Goal: Check status: Check status

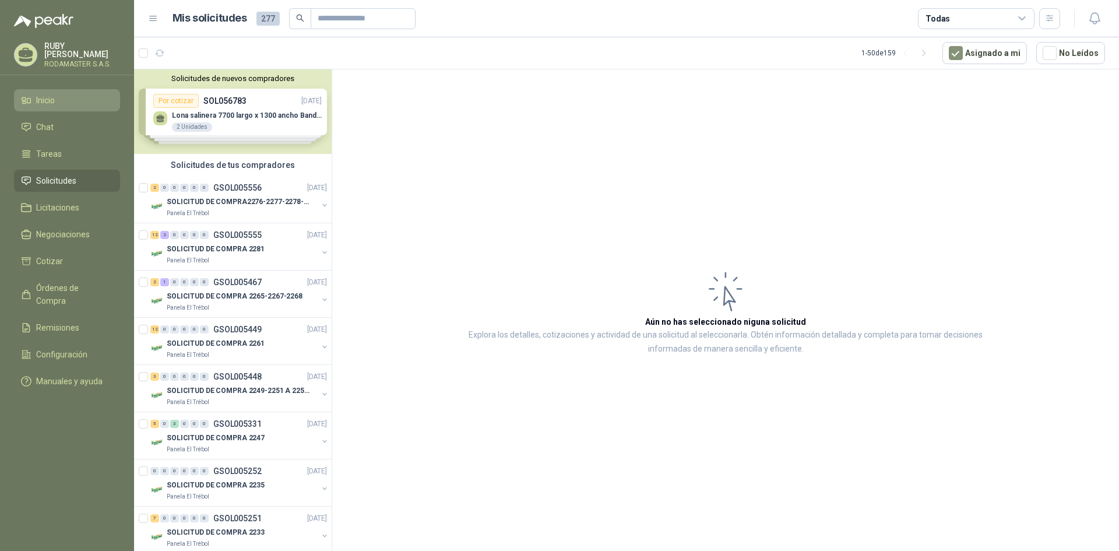
click at [49, 89] on link "Inicio" at bounding box center [67, 100] width 106 height 22
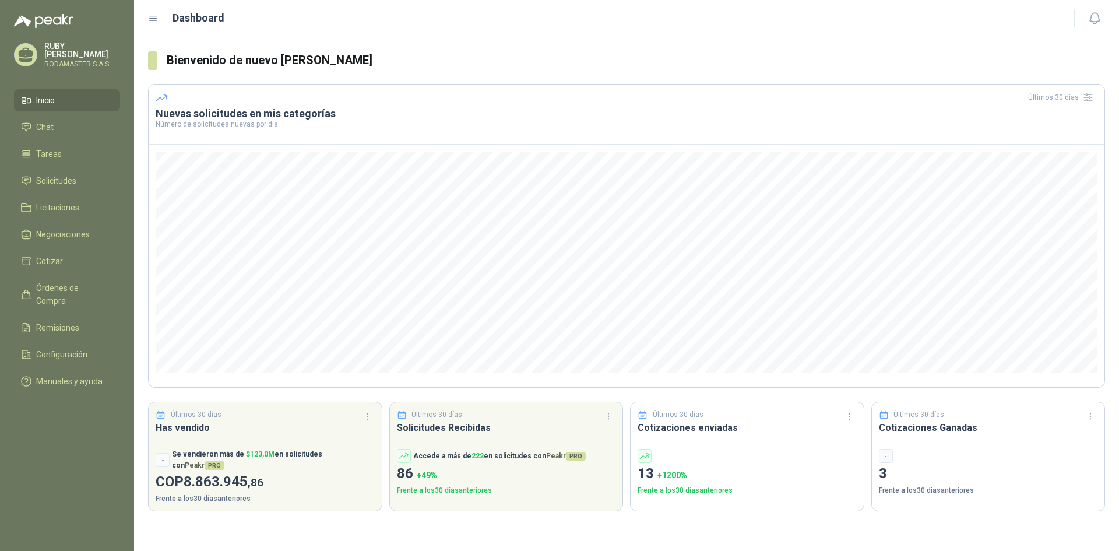
click at [72, 97] on li "Inicio" at bounding box center [67, 100] width 92 height 13
click at [66, 174] on span "Solicitudes" at bounding box center [56, 180] width 40 height 13
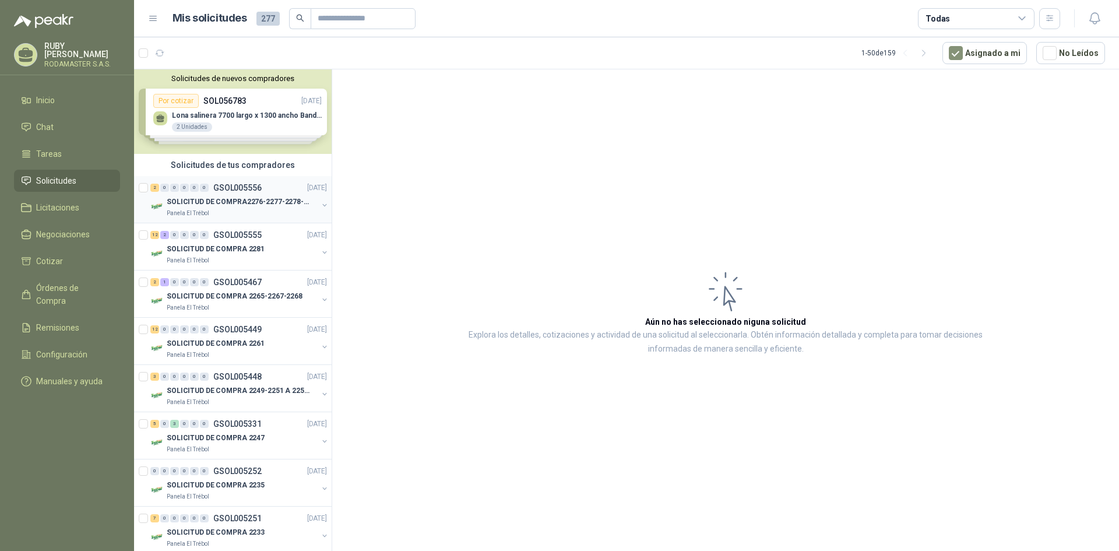
click at [249, 191] on p "GSOL005556" at bounding box center [237, 188] width 48 height 8
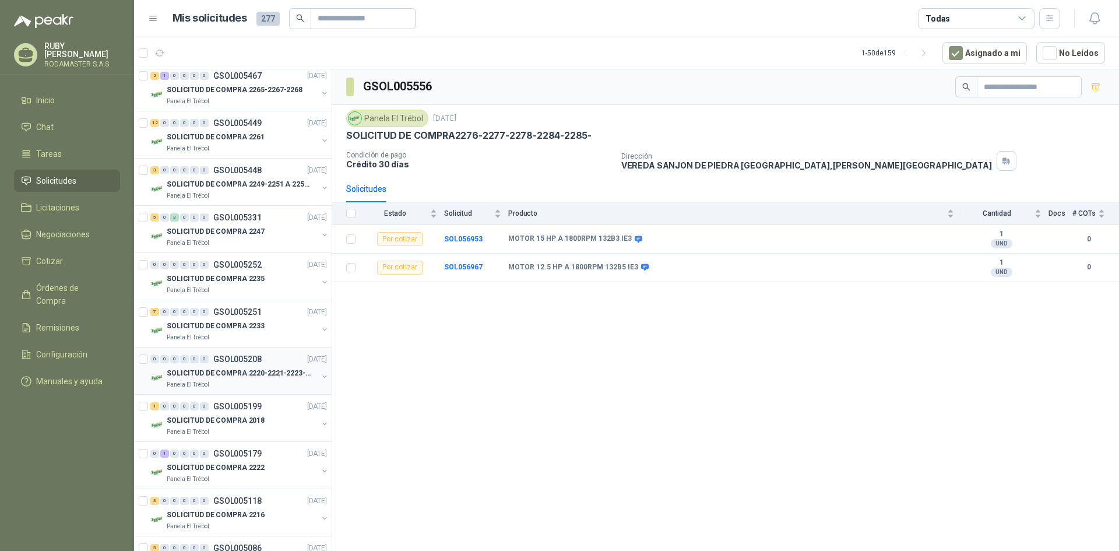
scroll to position [233, 0]
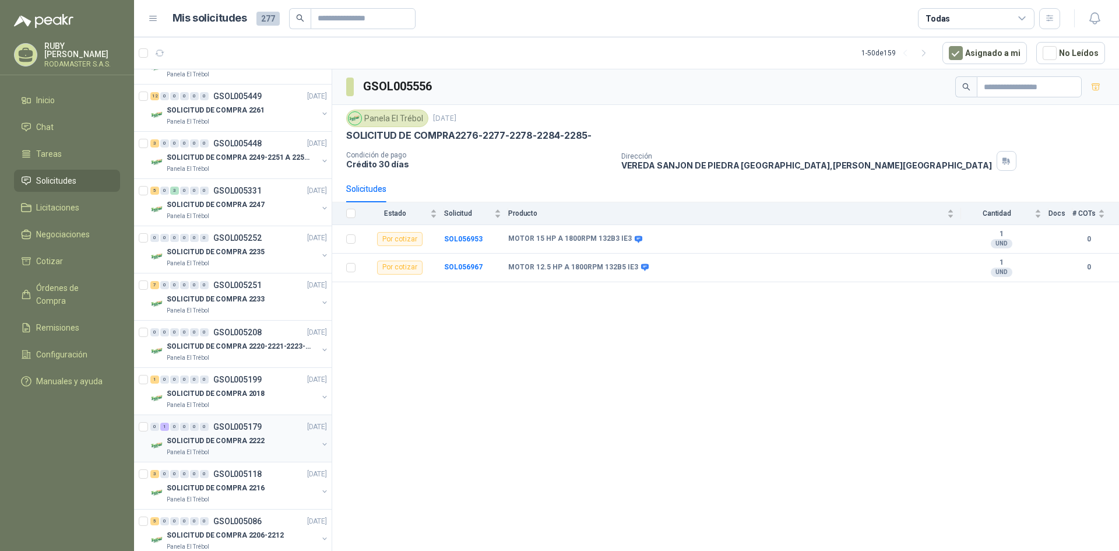
click at [238, 440] on p "SOLICITUD DE COMPRA 2222" at bounding box center [216, 440] width 98 height 11
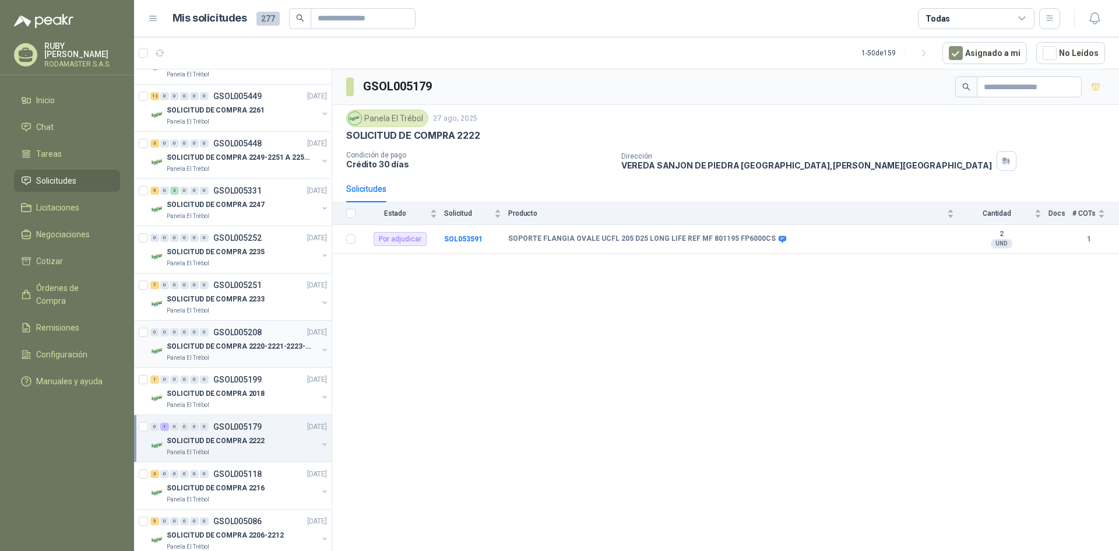
click at [247, 345] on p "SOLICITUD DE COMPRA 2220-2221-2223-2224" at bounding box center [239, 346] width 145 height 11
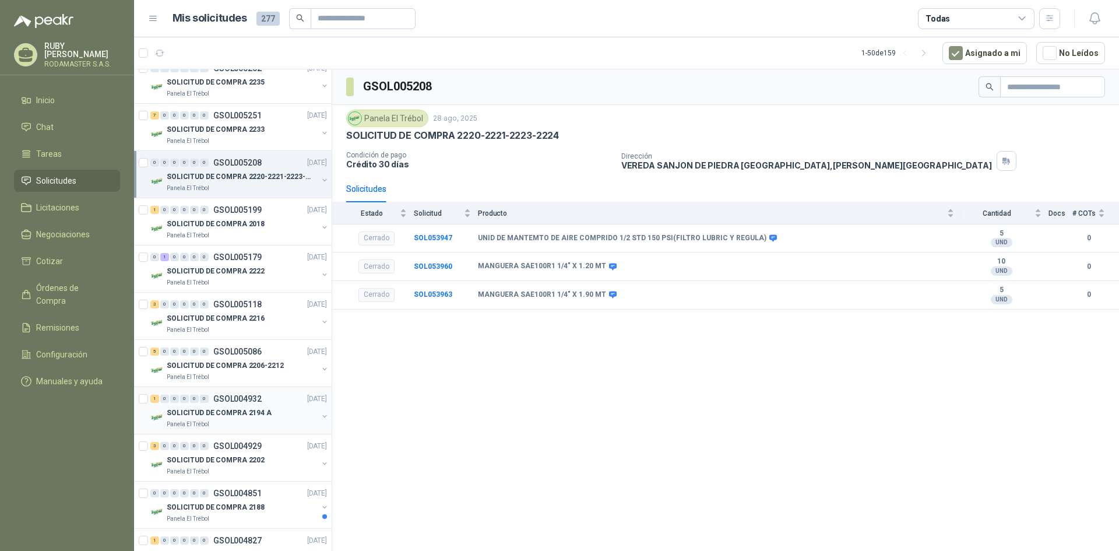
scroll to position [408, 0]
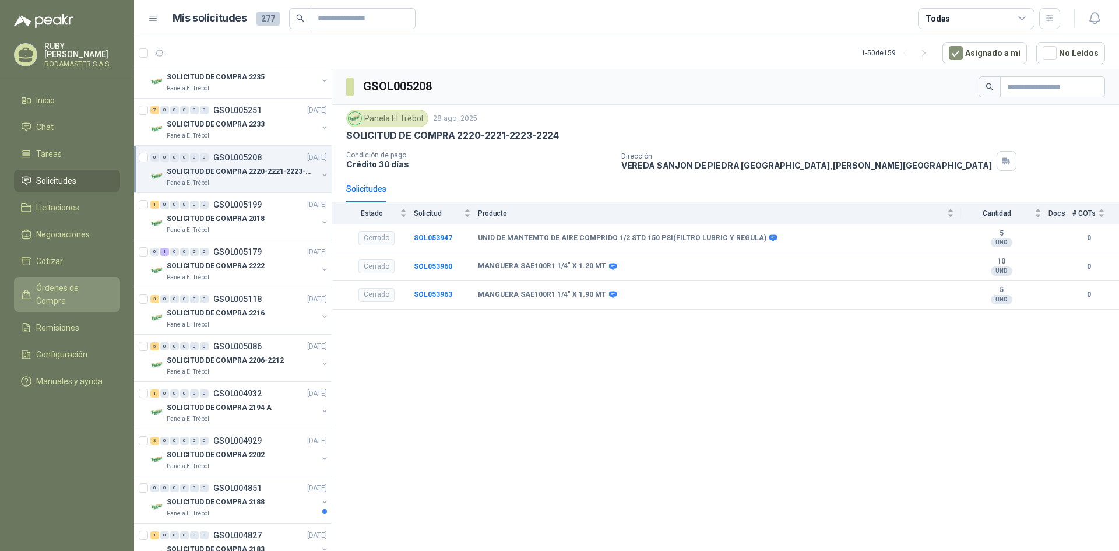
click at [71, 277] on link "Órdenes de Compra" at bounding box center [67, 294] width 106 height 35
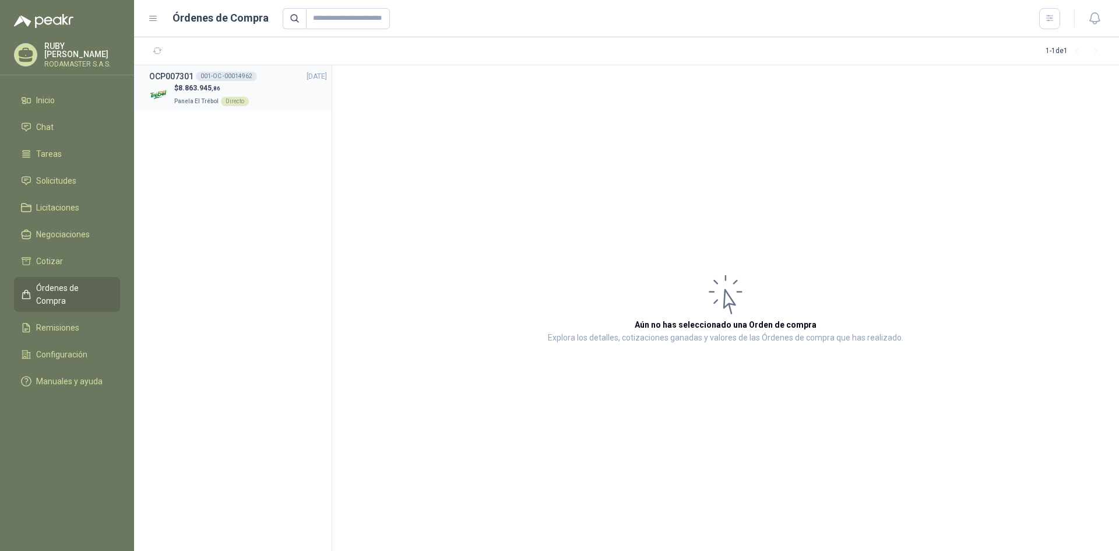
click at [214, 90] on span ",86" at bounding box center [216, 88] width 9 height 6
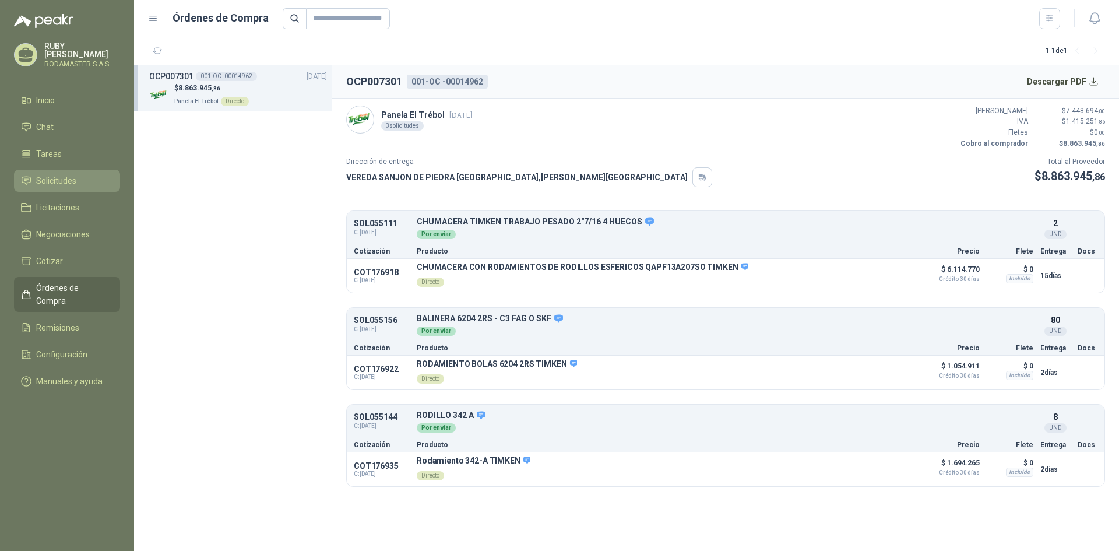
click at [58, 177] on span "Solicitudes" at bounding box center [56, 180] width 40 height 13
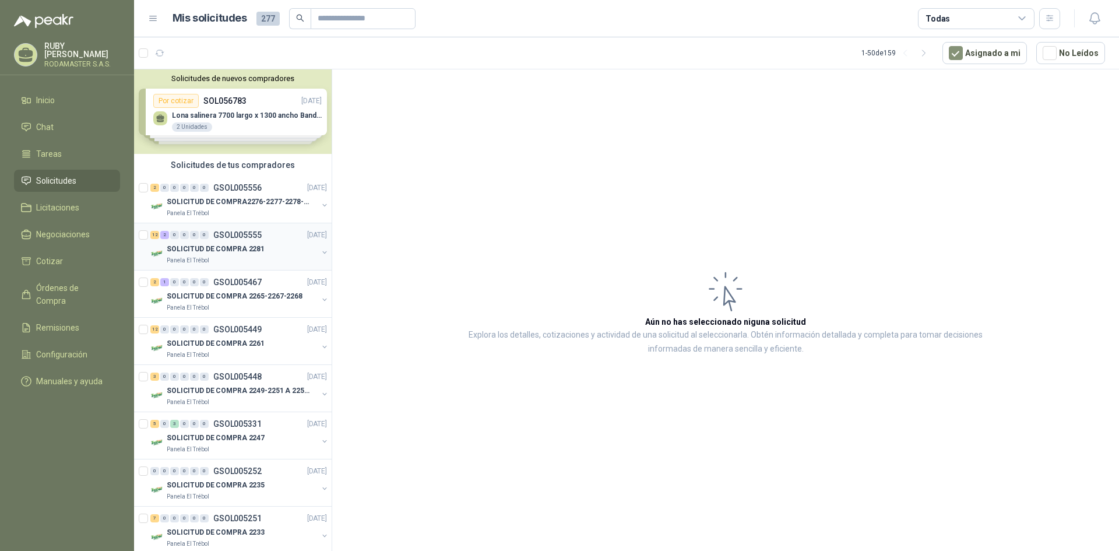
click at [219, 247] on p "SOLICITUD DE COMPRA 2281" at bounding box center [216, 249] width 98 height 11
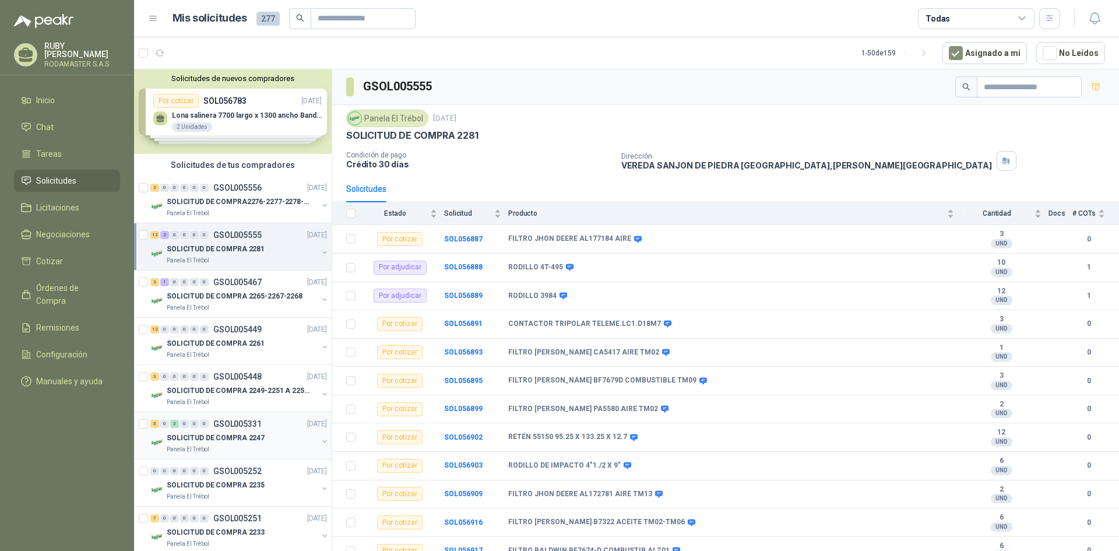
click at [199, 435] on p "SOLICITUD DE COMPRA 2247" at bounding box center [216, 437] width 98 height 11
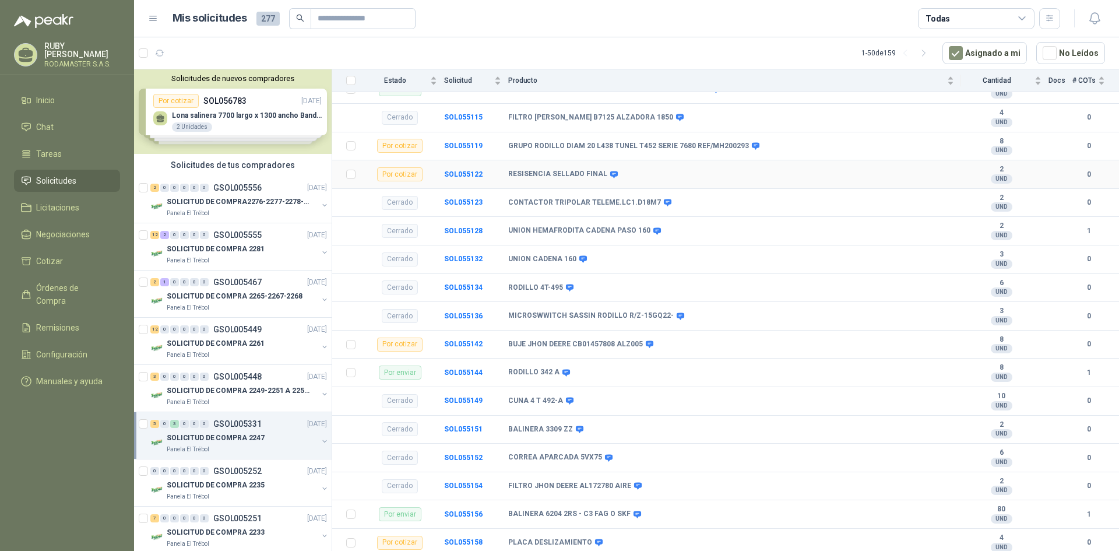
scroll to position [209, 0]
click at [463, 372] on b "SOL055144" at bounding box center [463, 370] width 38 height 8
